Goal: Transaction & Acquisition: Purchase product/service

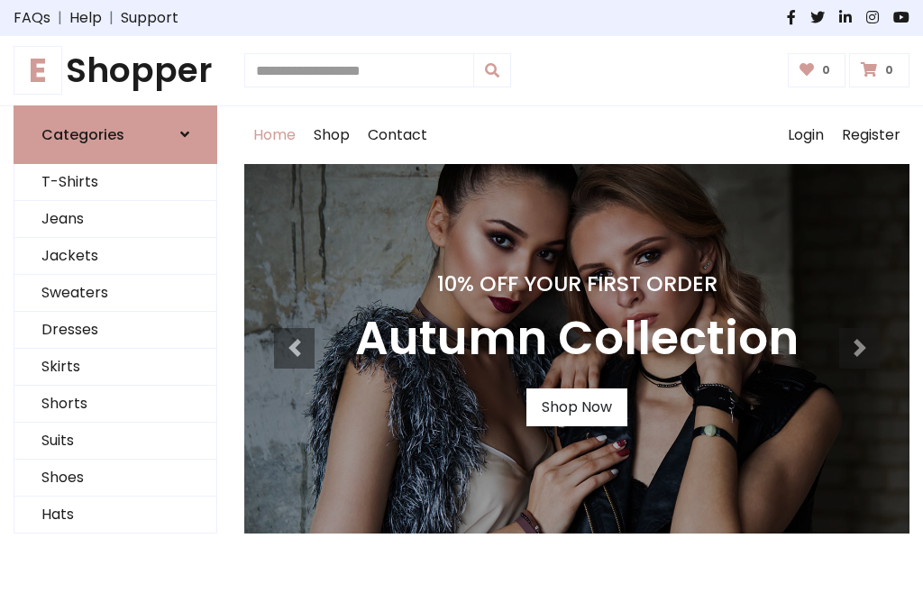
click at [462, 297] on h4 "10% Off Your First Order" at bounding box center [577, 283] width 444 height 25
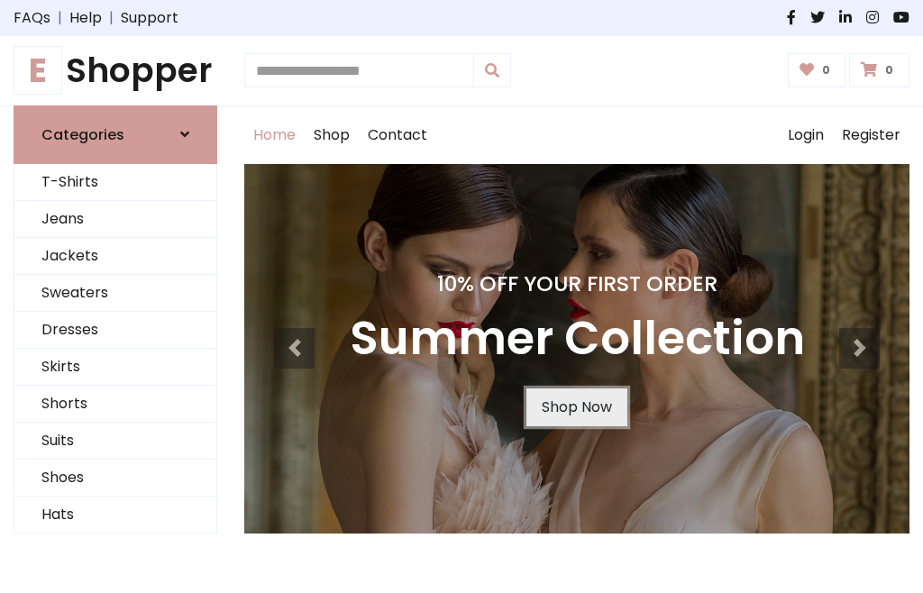
click at [576, 407] on link "Shop Now" at bounding box center [577, 408] width 101 height 38
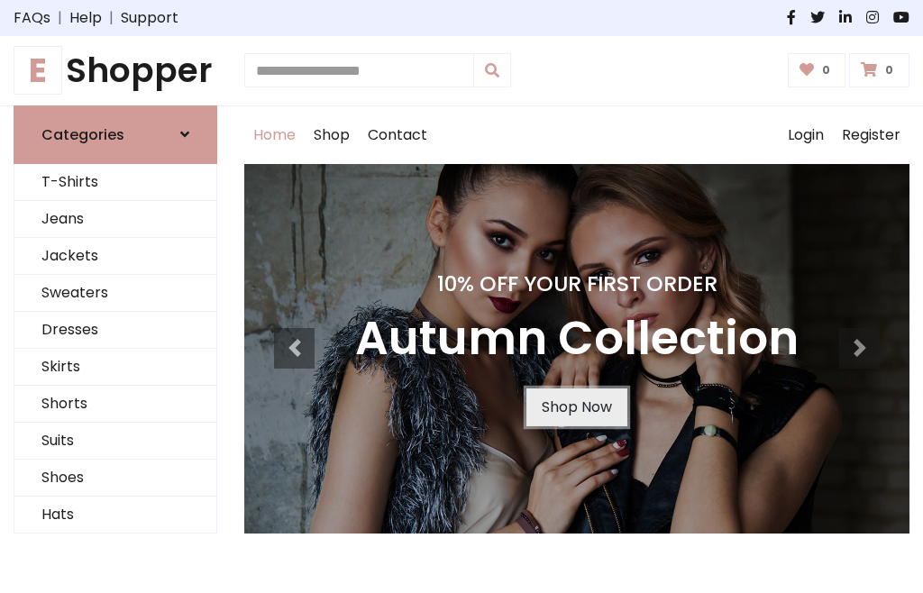
click at [576, 407] on link "Shop Now" at bounding box center [577, 408] width 101 height 38
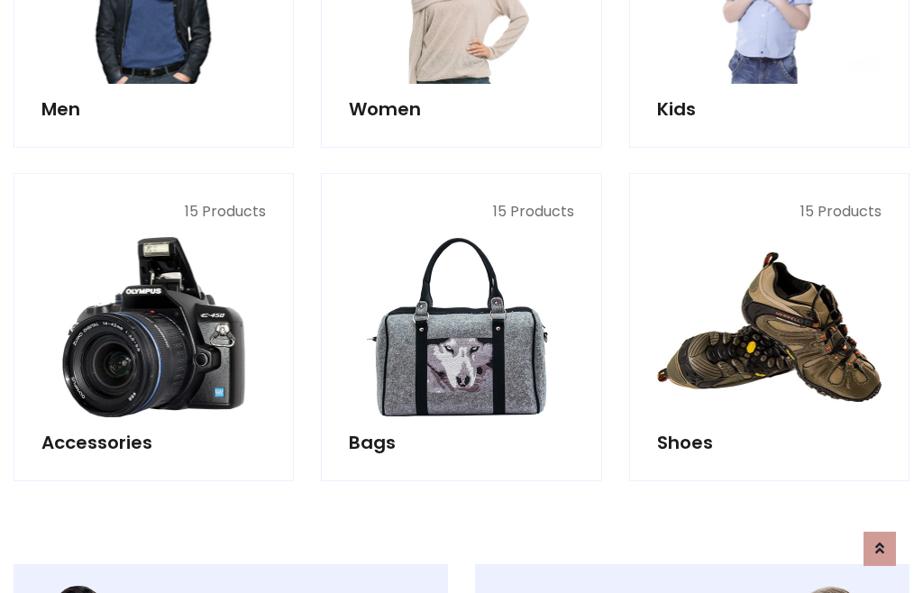
scroll to position [1798, 0]
